Goal: Task Accomplishment & Management: Complete application form

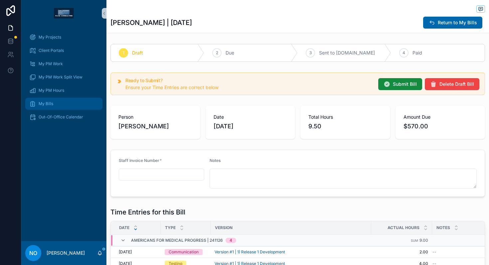
click at [52, 105] on span "My Bills" at bounding box center [46, 103] width 15 height 5
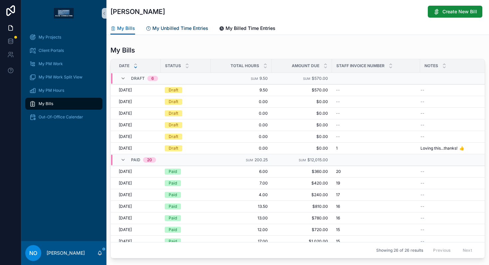
click at [187, 29] on span "My Unbilled Time Entries" at bounding box center [180, 28] width 56 height 7
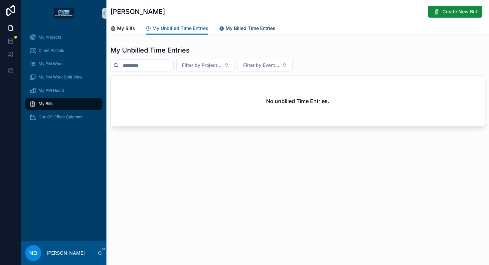
click at [235, 28] on span "My Billed Time Entries" at bounding box center [250, 28] width 50 height 7
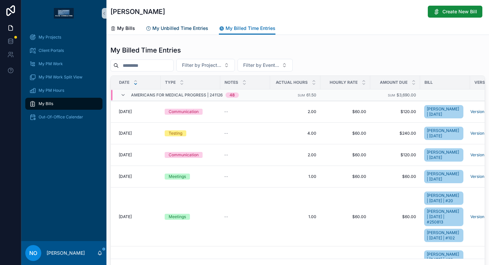
click at [187, 29] on span "My Unbilled Time Entries" at bounding box center [180, 28] width 56 height 7
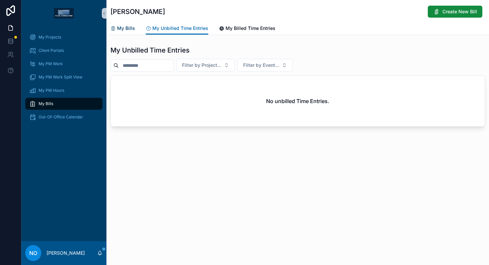
click at [127, 28] on span "My Bills" at bounding box center [126, 28] width 18 height 7
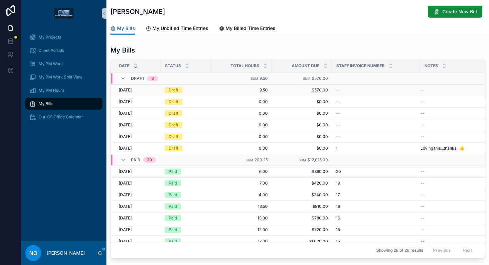
click at [196, 91] on div "Draft" at bounding box center [186, 90] width 42 height 6
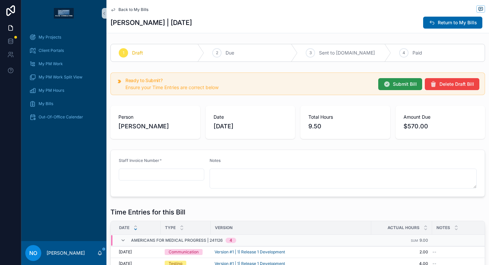
click at [398, 83] on span "Submit Bill" at bounding box center [405, 84] width 24 height 7
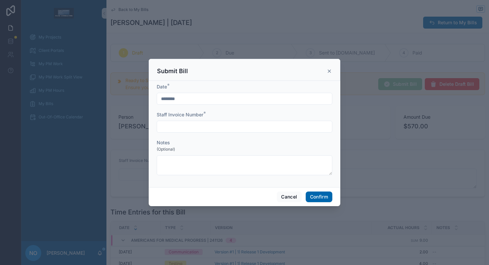
click at [240, 128] on input "text" at bounding box center [244, 126] width 175 height 9
type input "*"
type input "**"
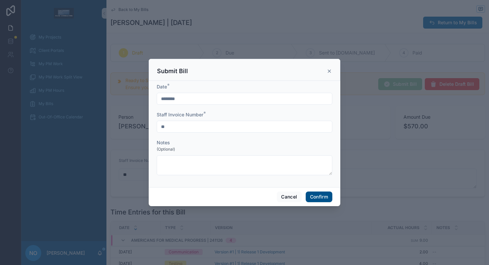
type input "**"
click at [316, 198] on button "Confirm" at bounding box center [319, 197] width 27 height 11
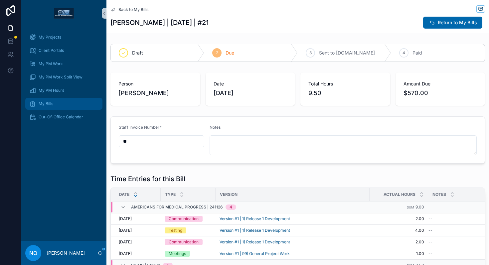
click at [51, 104] on span "My Bills" at bounding box center [46, 103] width 15 height 5
